Goal: Use online tool/utility: Utilize a website feature to perform a specific function

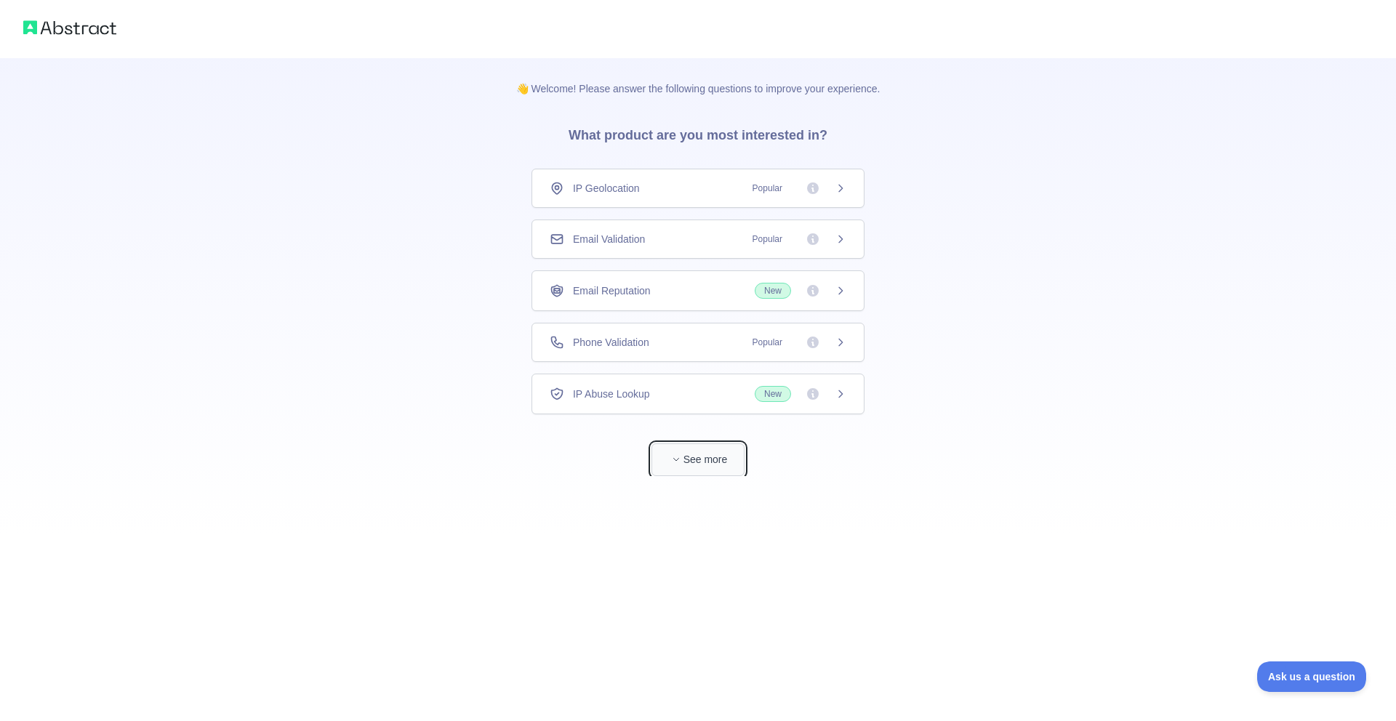
click at [692, 459] on button "See more" at bounding box center [698, 460] width 93 height 33
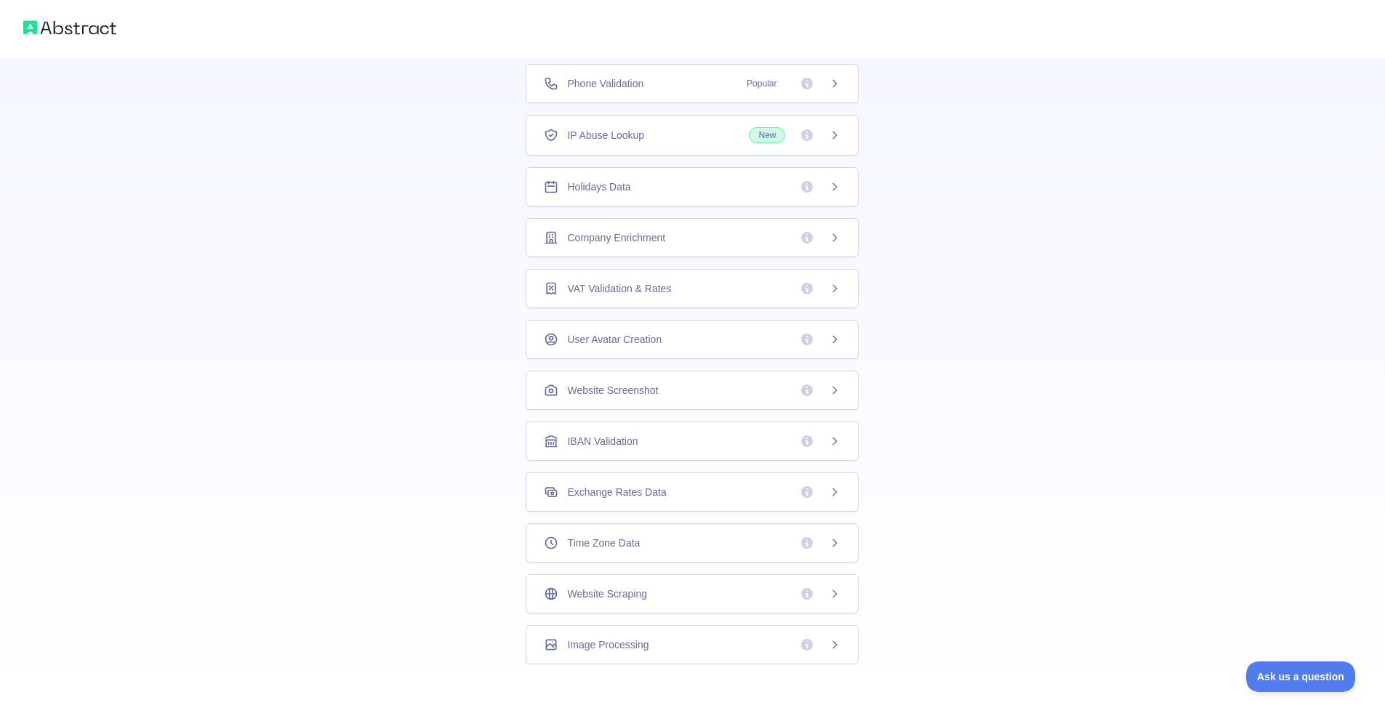
scroll to position [204, 0]
click at [655, 598] on div "Website Scraping" at bounding box center [692, 592] width 297 height 15
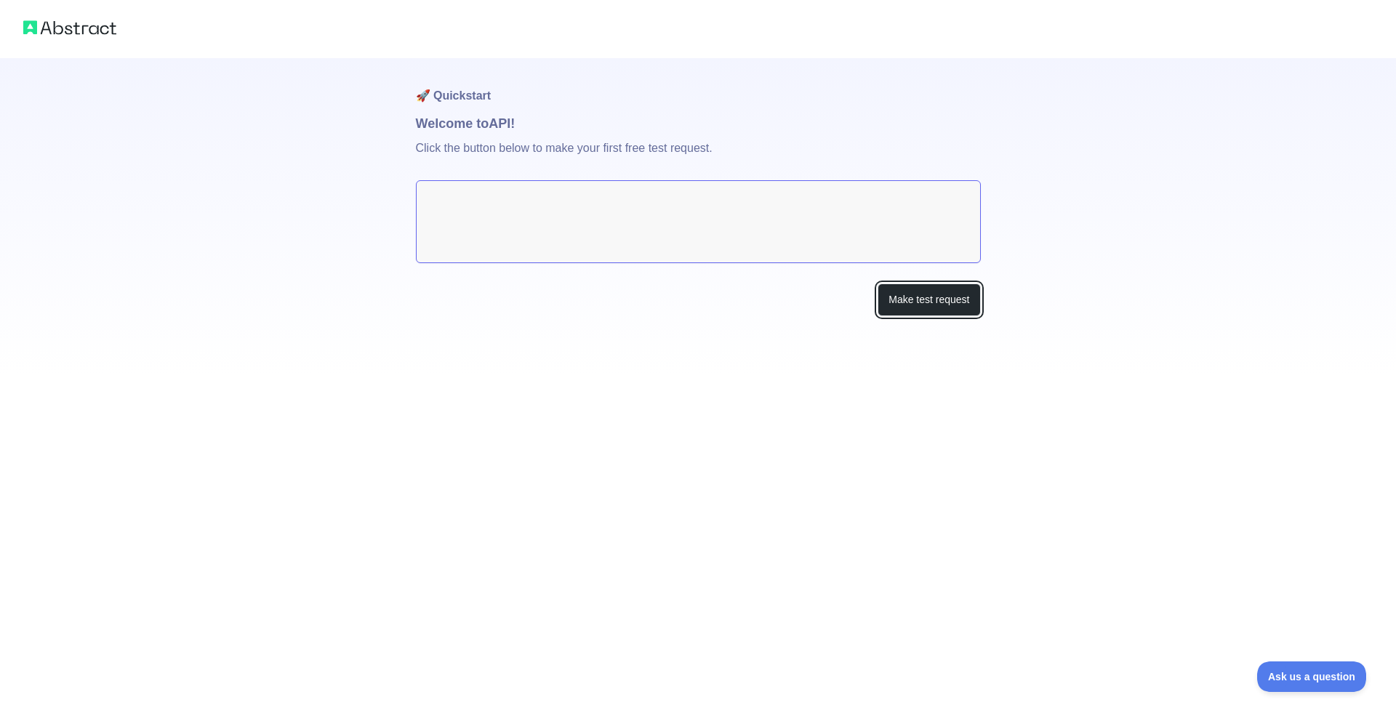
click at [924, 296] on button "Make test request" at bounding box center [929, 300] width 103 height 33
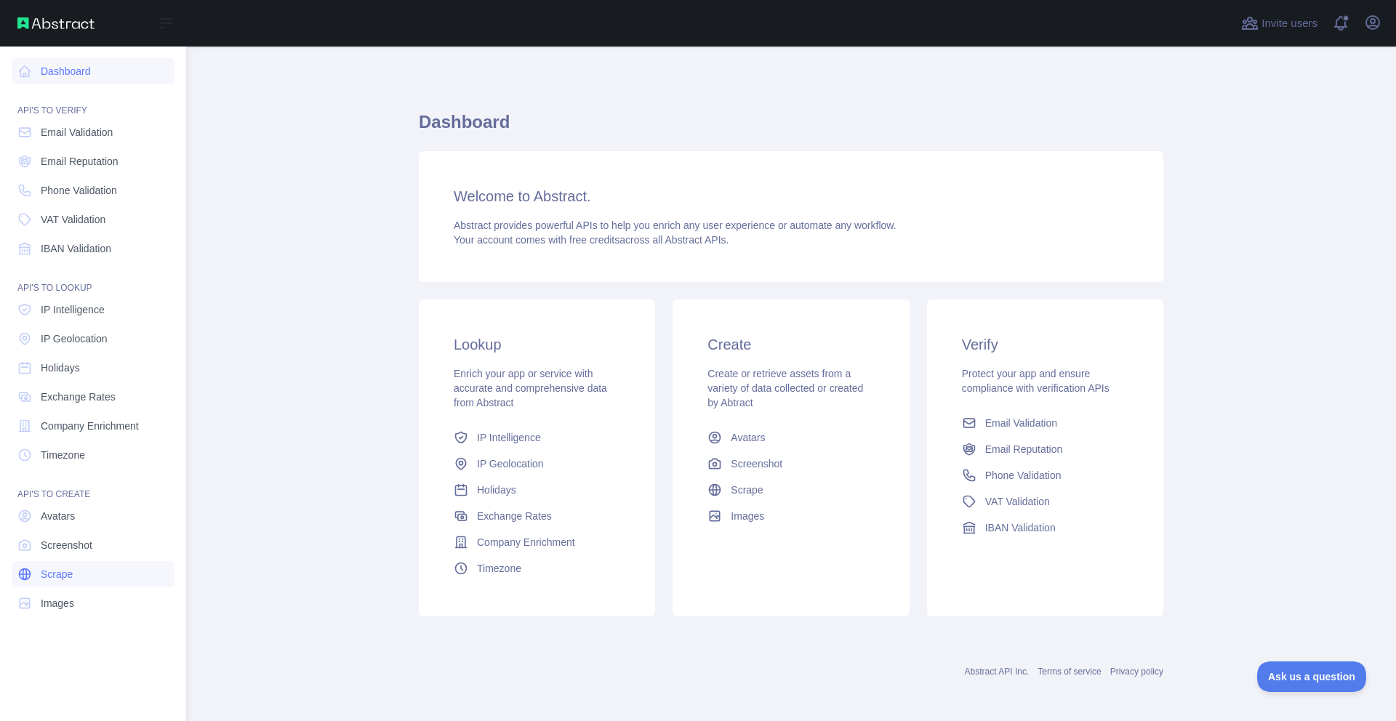
click at [73, 567] on span "Scrape" at bounding box center [57, 574] width 32 height 15
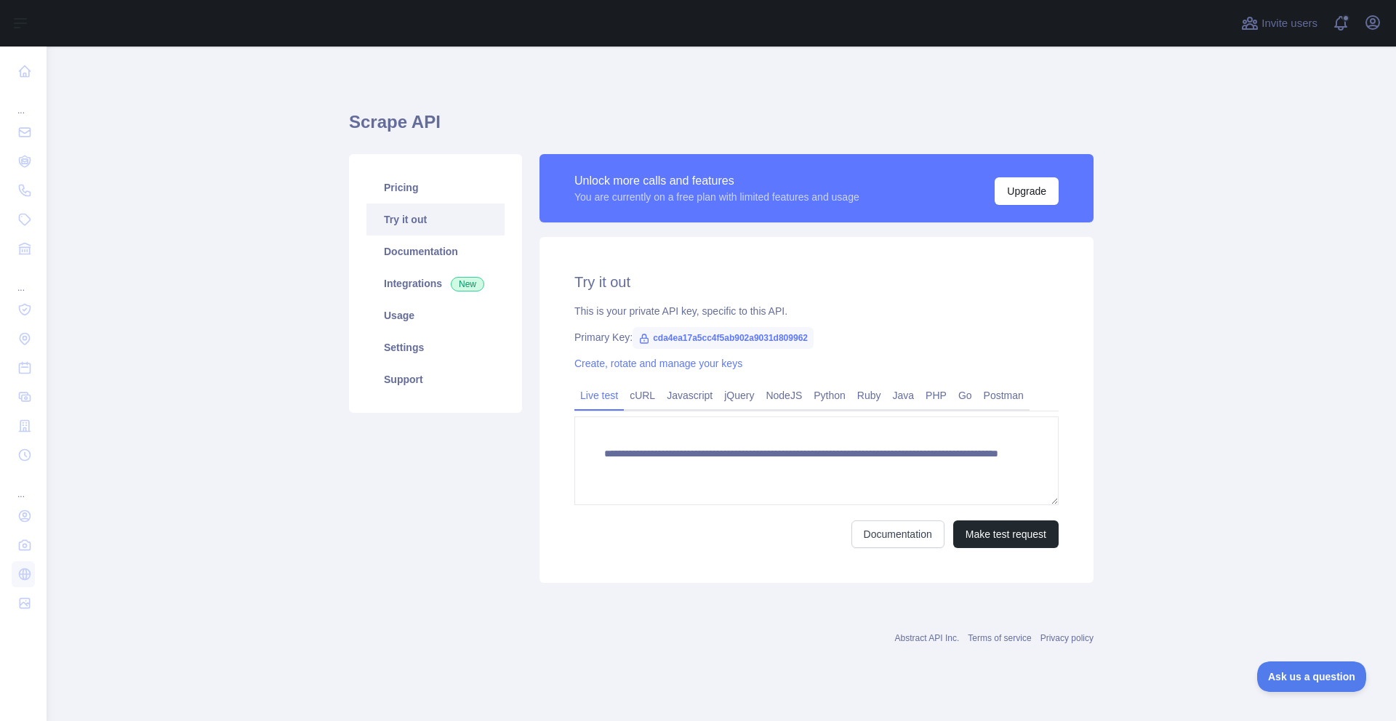
click at [703, 340] on span "cda4ea17a5cc4f5ab902a9031d809962" at bounding box center [723, 338] width 181 height 22
copy div "Primary Key: cda4ea17a5cc4f5ab902a9031d809962"
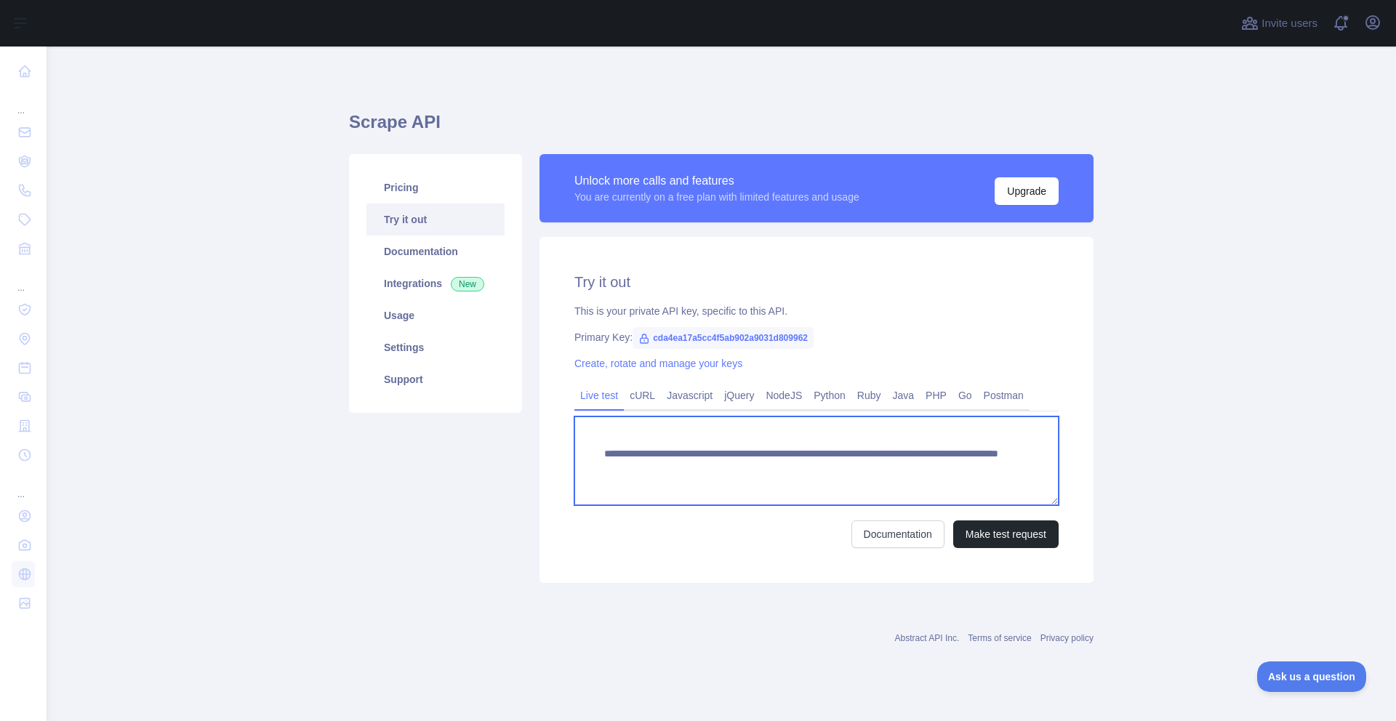
drag, startPoint x: 1009, startPoint y: 470, endPoint x: 582, endPoint y: 453, distance: 426.5
click at [582, 453] on textarea "**********" at bounding box center [816, 461] width 484 height 89
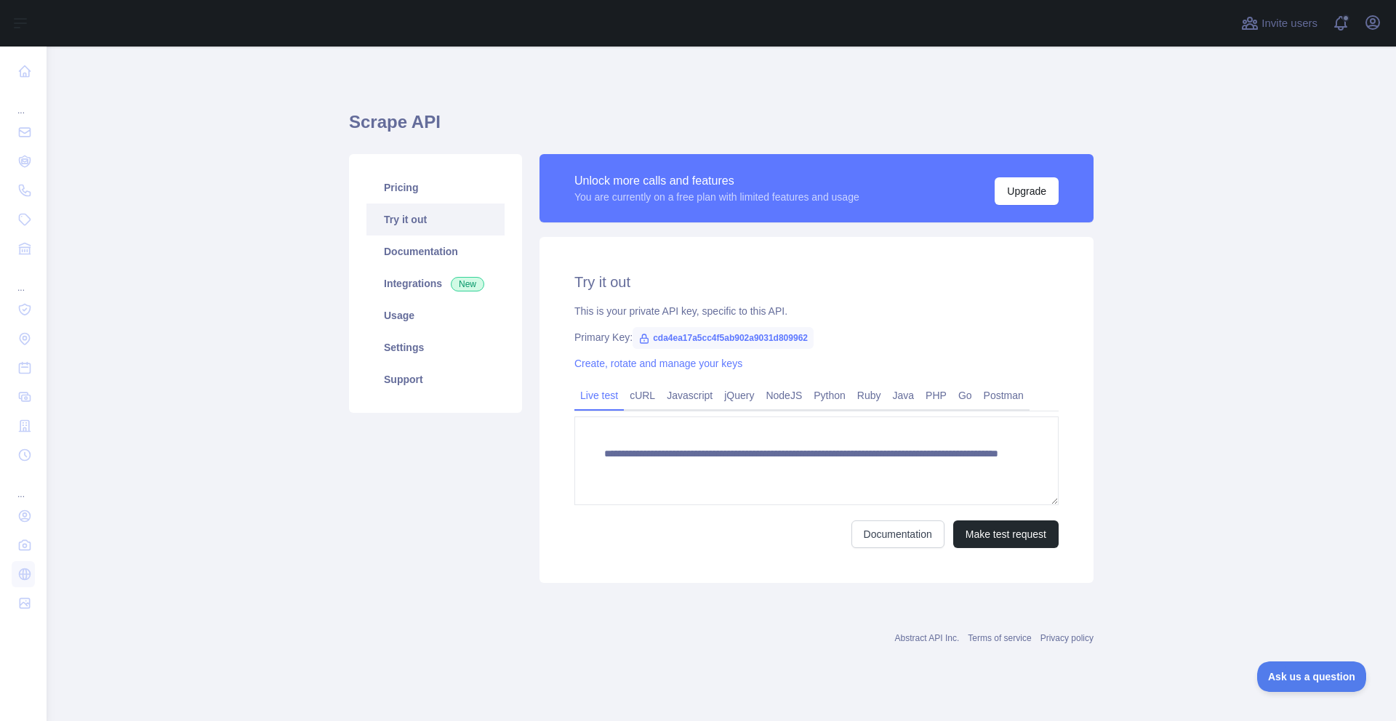
click at [725, 614] on div "Abstract API Inc. Terms of service Privacy policy" at bounding box center [721, 630] width 745 height 52
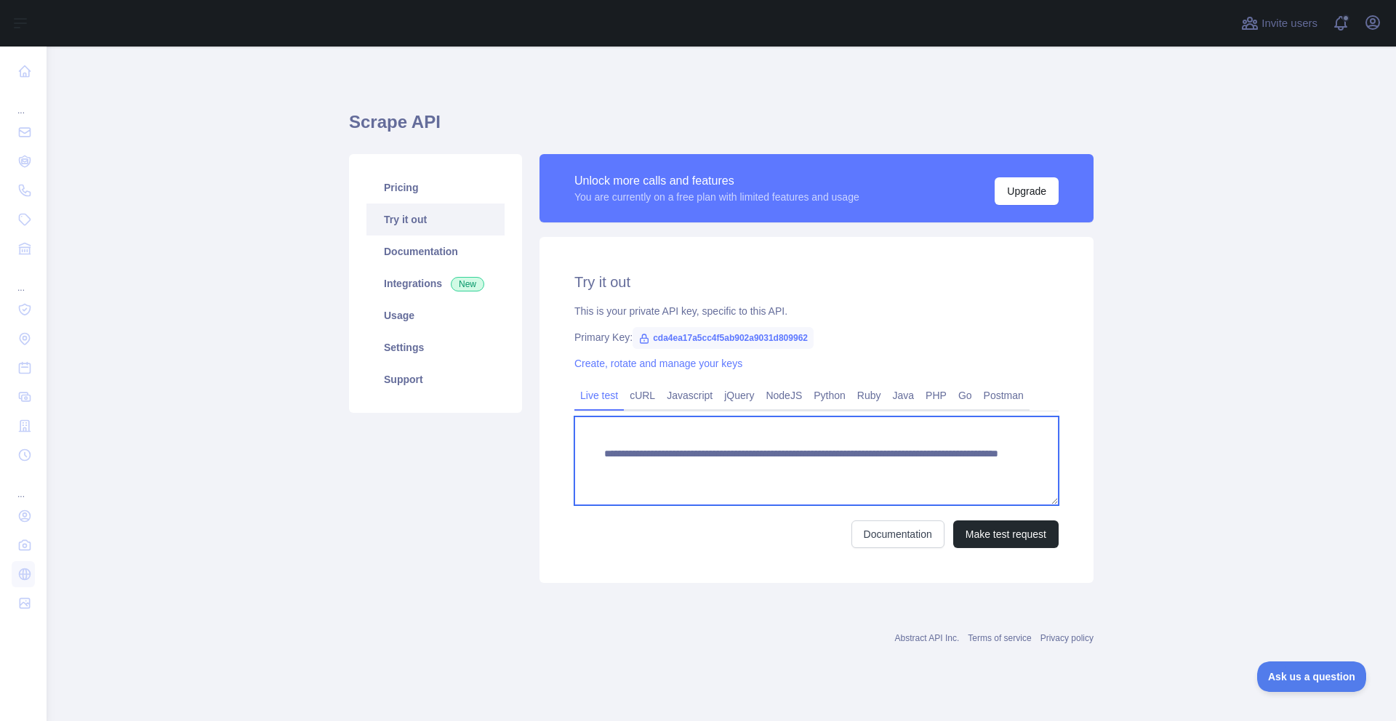
drag, startPoint x: 971, startPoint y: 464, endPoint x: 611, endPoint y: 443, distance: 361.3
click at [611, 443] on textarea "**********" at bounding box center [816, 461] width 484 height 89
